Goal: Check status: Check status

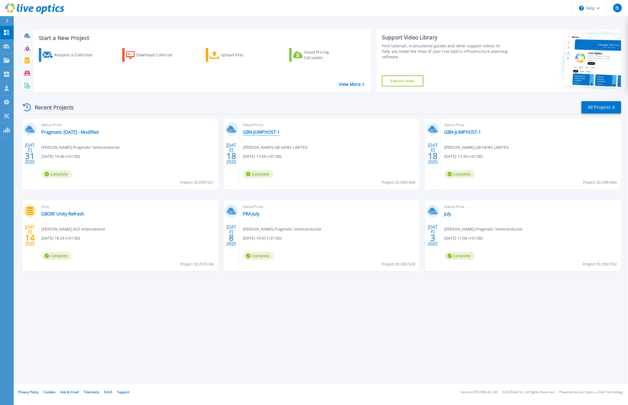
click at [265, 130] on link "GBN-JUMPHOST-1" at bounding box center [261, 131] width 37 height 5
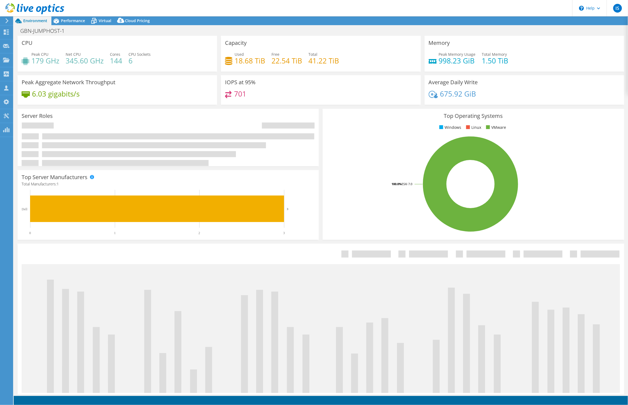
select select "USD"
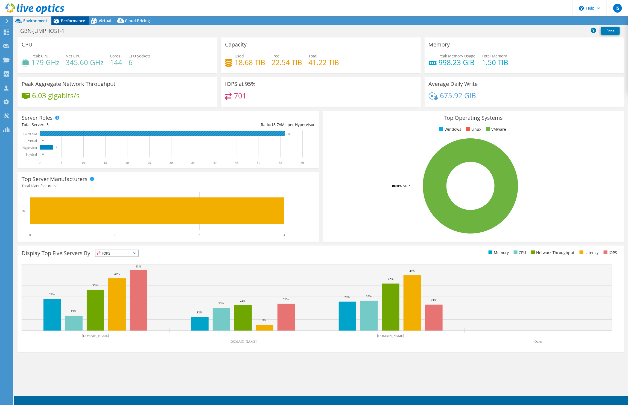
click at [77, 19] on span "Performance" at bounding box center [73, 20] width 24 height 5
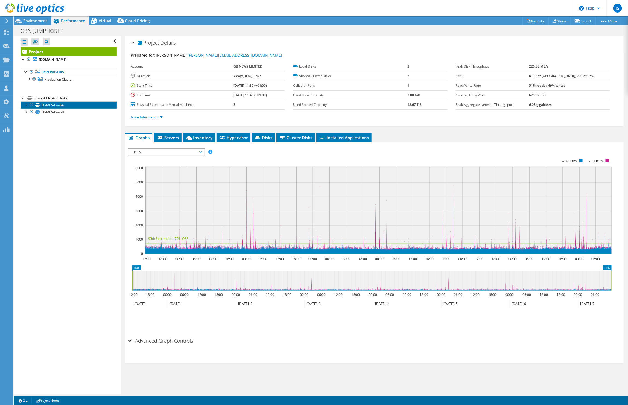
click at [55, 106] on link "TP-ME5-Pool-A" at bounding box center [69, 104] width 96 height 7
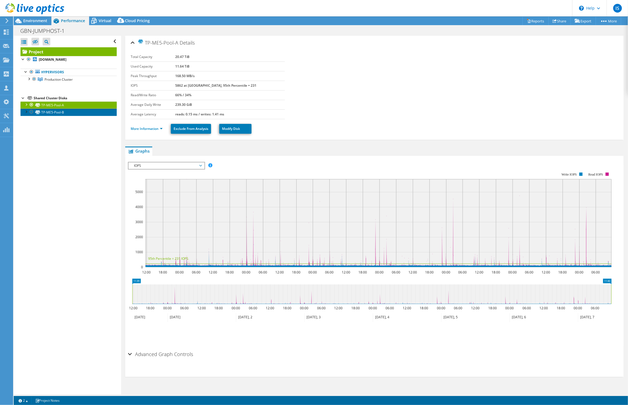
click at [55, 111] on link "TP-ME5-Pool-B" at bounding box center [69, 112] width 96 height 7
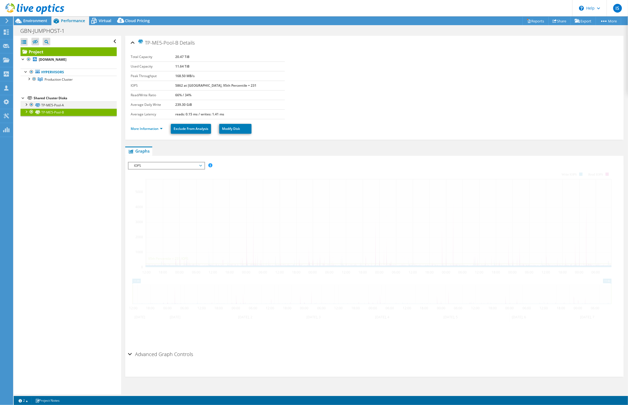
click at [27, 104] on div at bounding box center [25, 103] width 5 height 5
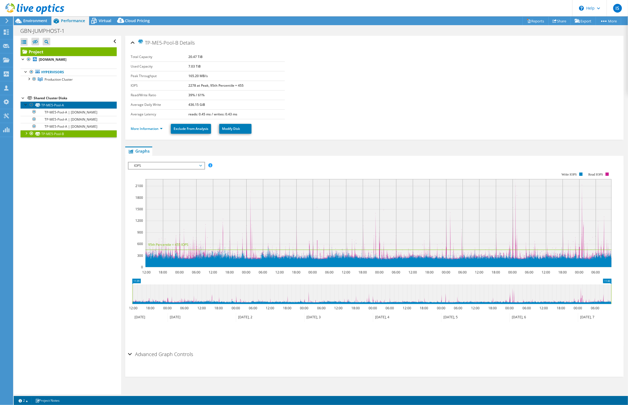
click at [68, 106] on link "TP-ME5-Pool-A" at bounding box center [69, 104] width 96 height 7
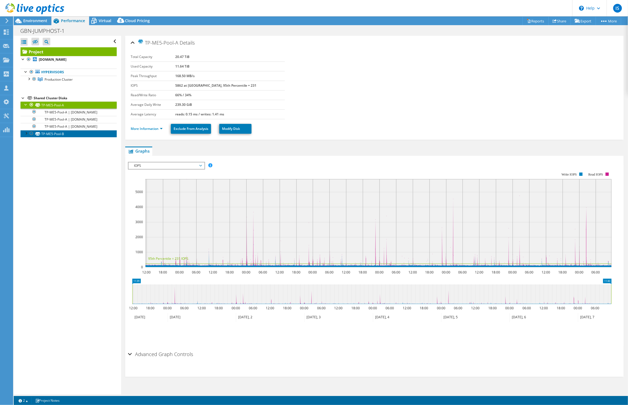
click at [60, 132] on link "TP-ME5-Pool-B" at bounding box center [69, 133] width 96 height 7
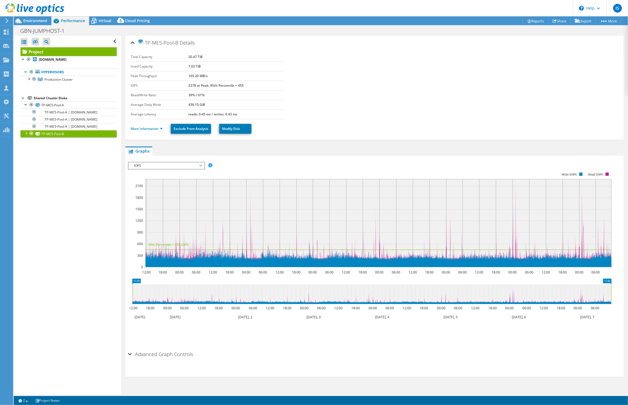
click at [24, 133] on div at bounding box center [25, 132] width 5 height 5
